Goal: Information Seeking & Learning: Learn about a topic

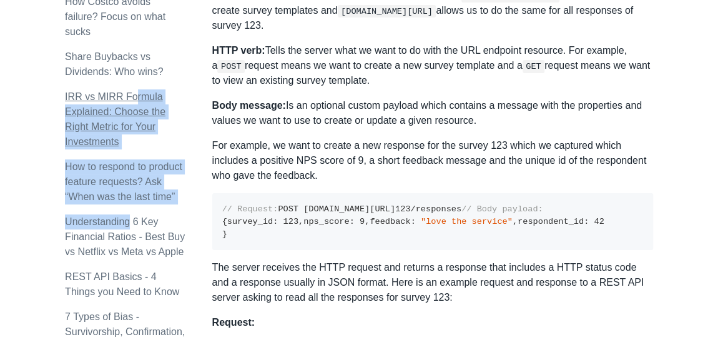
scroll to position [767, 0]
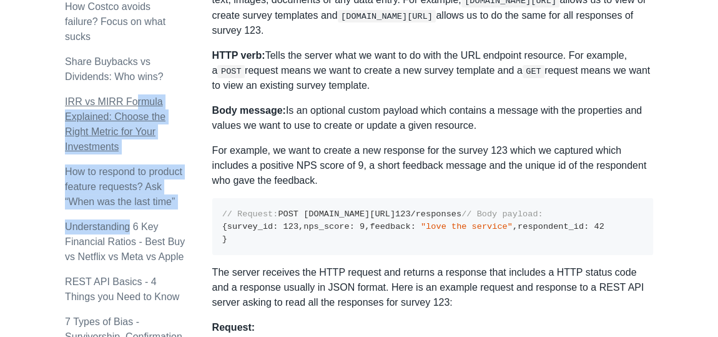
drag, startPoint x: 131, startPoint y: 106, endPoint x: 131, endPoint y: 83, distance: 23.1
click at [131, 83] on div "Topics product (28) finance (28) management (23) engineering (14) marketing (10…" at bounding box center [138, 243] width 147 height 1840
click at [164, 166] on link "How to respond to product feature requests? Ask “When was the last time”" at bounding box center [123, 186] width 117 height 41
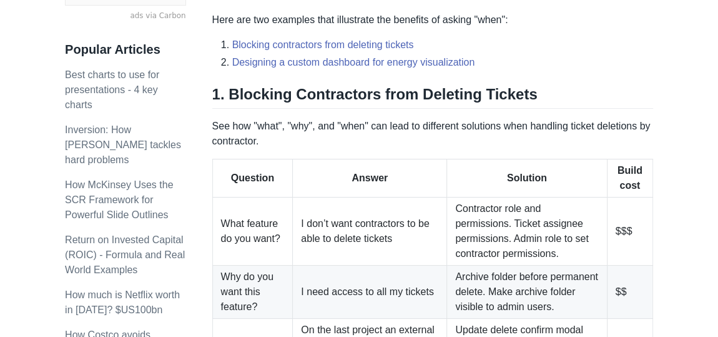
scroll to position [463, 0]
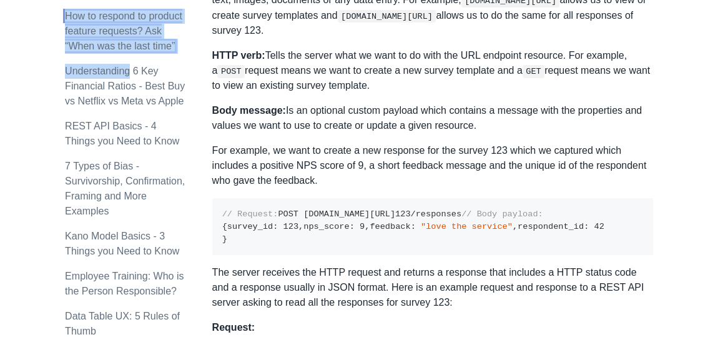
scroll to position [946, 0]
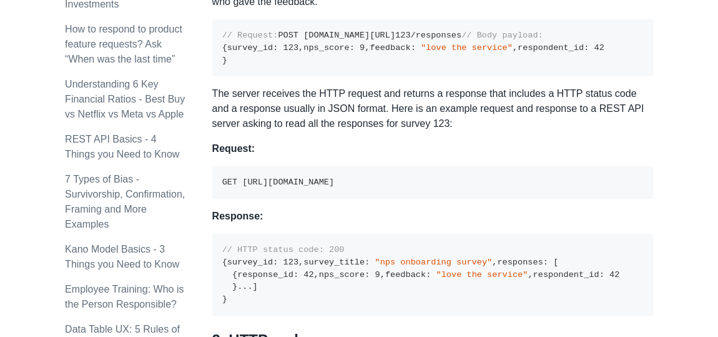
click at [190, 63] on div "Topics product (28) finance (28) management (23) engineering (14) marketing (10…" at bounding box center [138, 83] width 147 height 1876
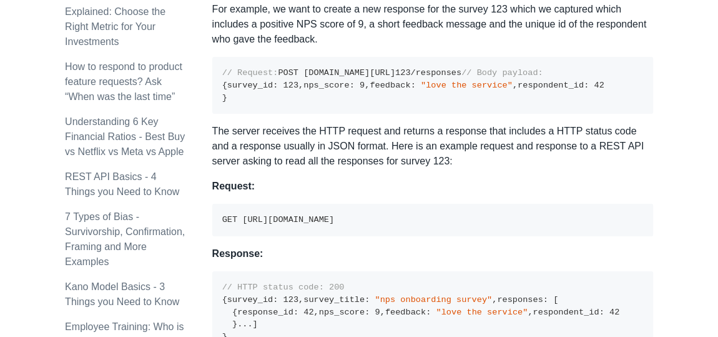
scroll to position [897, 0]
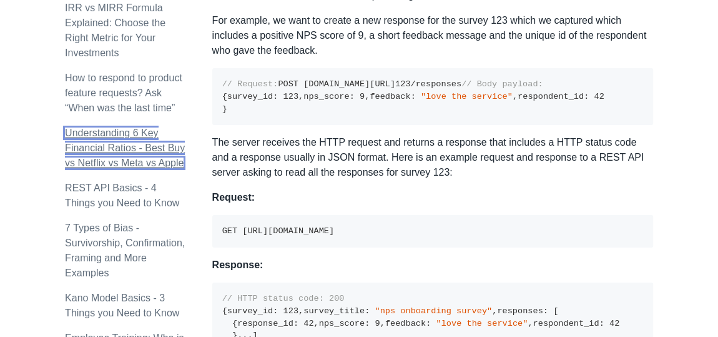
click at [126, 127] on link "Understanding 6 Key Financial Ratios - Best Buy vs Netflix vs Meta vs Apple" at bounding box center [125, 147] width 120 height 41
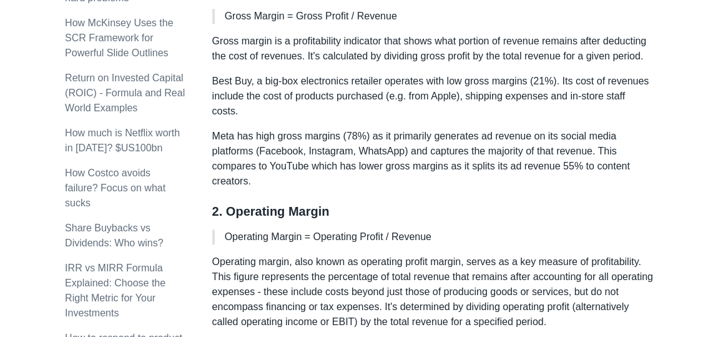
scroll to position [614, 0]
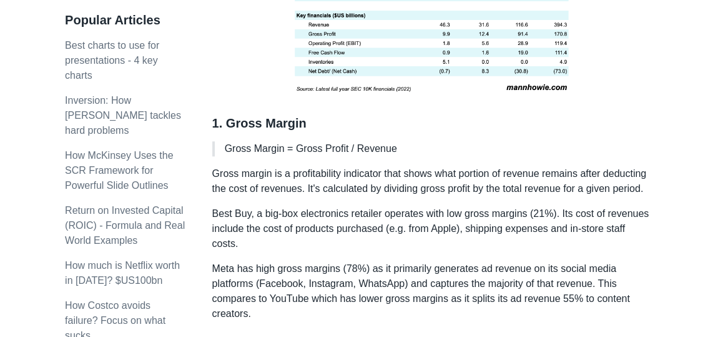
scroll to position [485, 0]
